Goal: Task Accomplishment & Management: Manage account settings

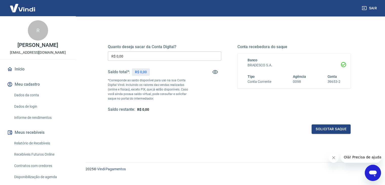
scroll to position [65, 0]
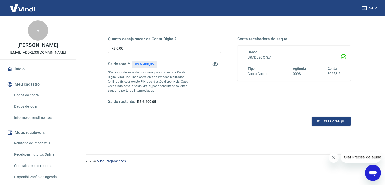
drag, startPoint x: 220, startPoint y: 144, endPoint x: 215, endPoint y: 143, distance: 4.7
click at [220, 144] on div "Quanto deseja sacar da Conta Digital? R$ 0,00 ​ Saldo total*: R$ 6.400,05 *Corr…" at bounding box center [230, 94] width 288 height 181
click at [24, 71] on link "Início" at bounding box center [38, 69] width 64 height 11
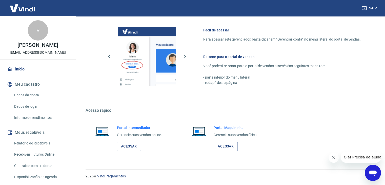
scroll to position [215, 0]
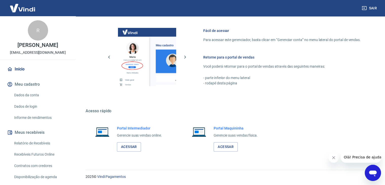
click at [375, 8] on button "Sair" at bounding box center [370, 8] width 18 height 9
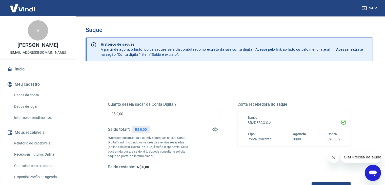
click at [345, 48] on p "Acessar extrato" at bounding box center [349, 49] width 27 height 5
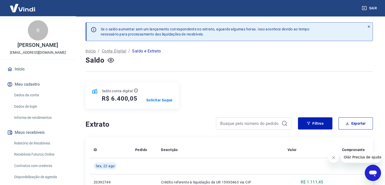
click at [375, 7] on button "Sair" at bounding box center [370, 8] width 18 height 9
